Goal: Task Accomplishment & Management: Manage account settings

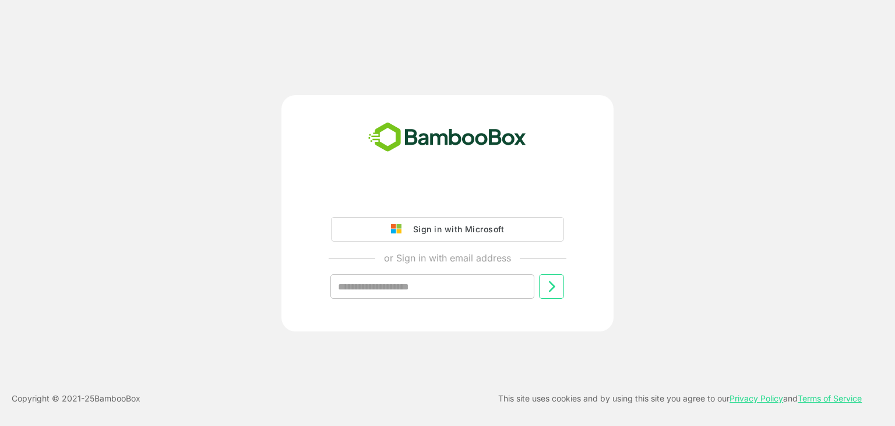
click at [55, 369] on div "Loading.. __ Logout Last login: [DATE] 12:26 IST EJ eeti jain [EMAIL_ADDRESS] E…" at bounding box center [447, 213] width 895 height 426
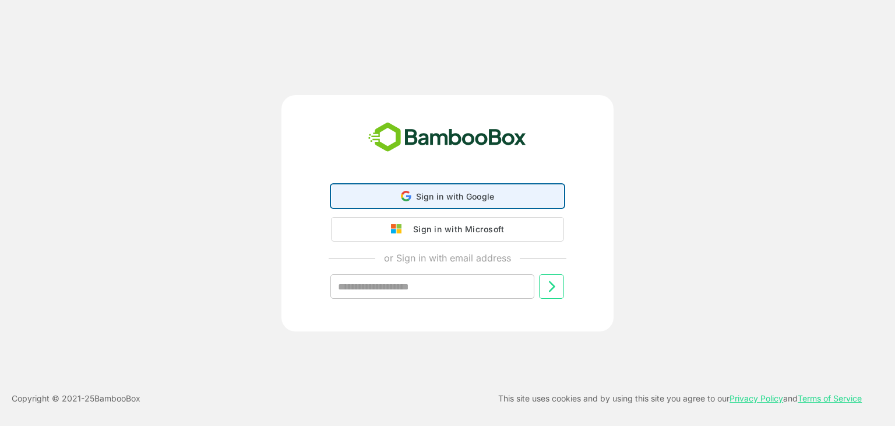
click at [433, 197] on span "Sign in with Google" at bounding box center [455, 196] width 79 height 10
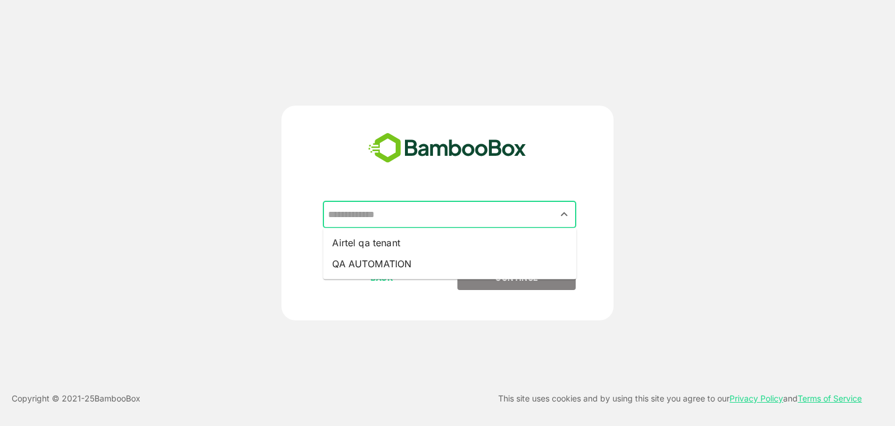
click at [444, 219] on input "text" at bounding box center [449, 214] width 249 height 22
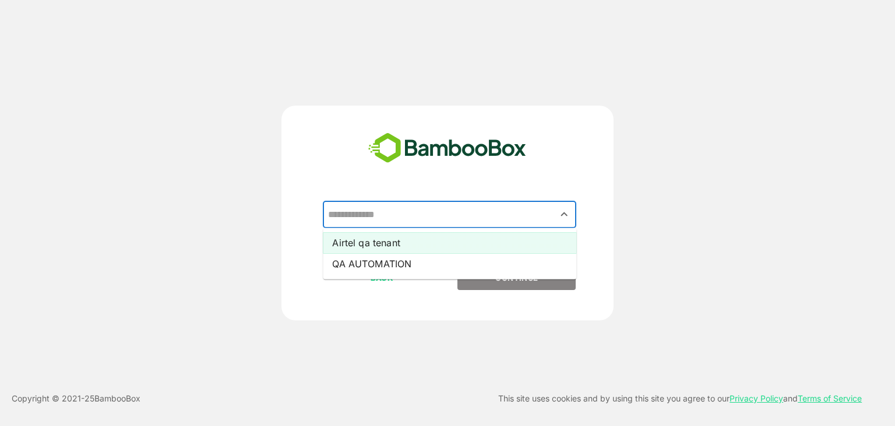
click at [389, 245] on li "Airtel qa tenant" at bounding box center [450, 242] width 254 height 21
type input "**********"
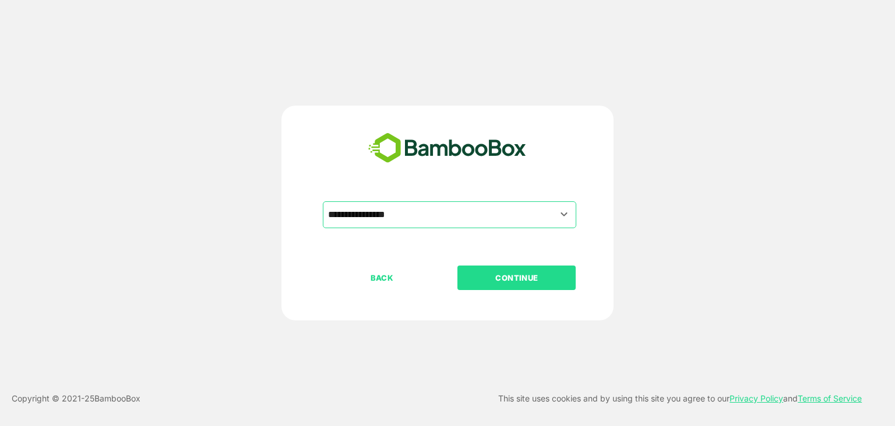
click at [548, 276] on p "CONTINUE" at bounding box center [517, 277] width 117 height 13
